Goal: Use online tool/utility

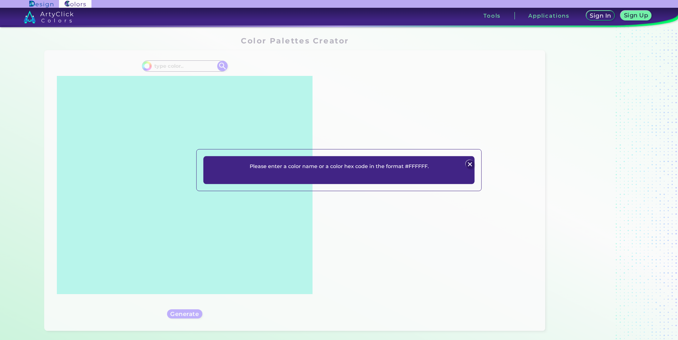
click at [472, 163] on img at bounding box center [469, 164] width 8 height 8
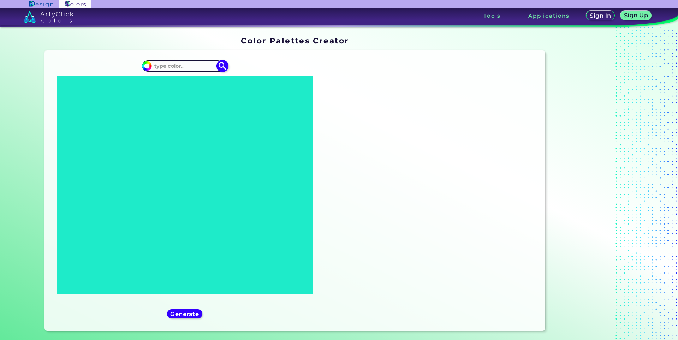
click at [175, 65] on input at bounding box center [185, 66] width 66 height 10
paste input "660000"
type input "660000"
click at [219, 67] on img at bounding box center [222, 66] width 12 height 12
type input "#000000"
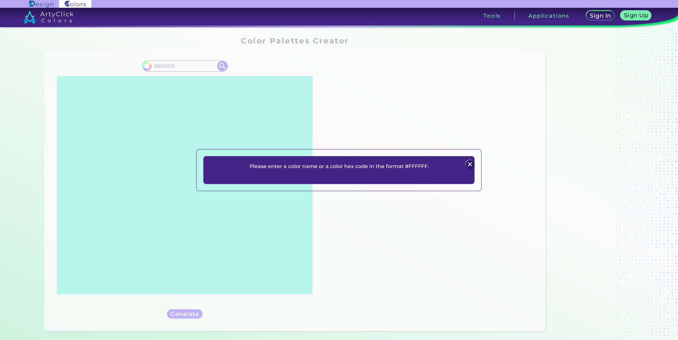
click at [472, 166] on img at bounding box center [469, 164] width 8 height 8
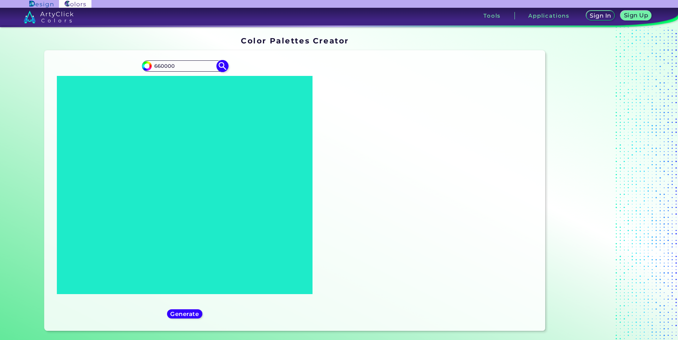
click at [154, 65] on input "660000" at bounding box center [185, 66] width 66 height 10
click at [154, 66] on input "660000" at bounding box center [185, 66] width 66 height 10
type input "#660000"
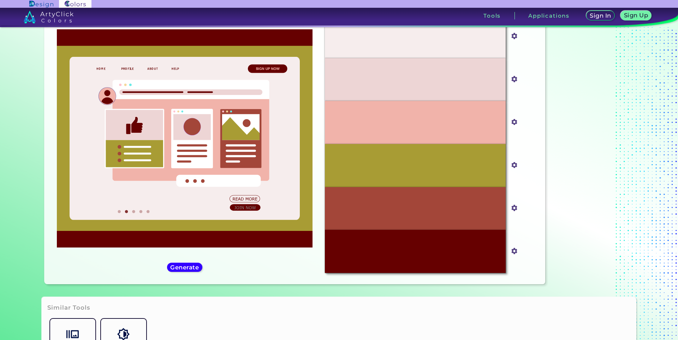
scroll to position [46, 0]
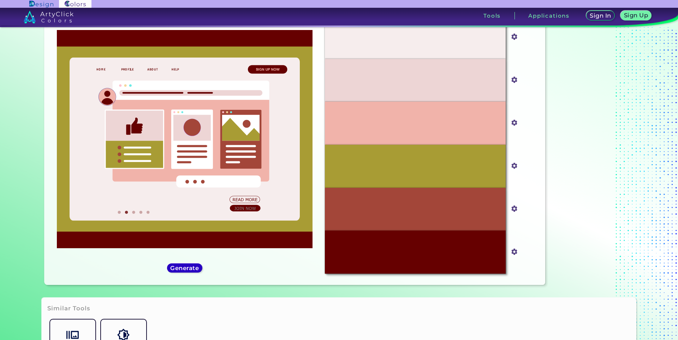
click at [188, 267] on h5 "Generate" at bounding box center [185, 268] width 26 height 5
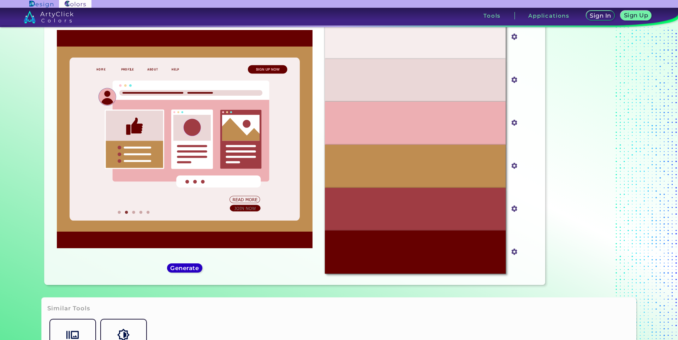
click at [188, 267] on h5 "Generate" at bounding box center [185, 268] width 26 height 5
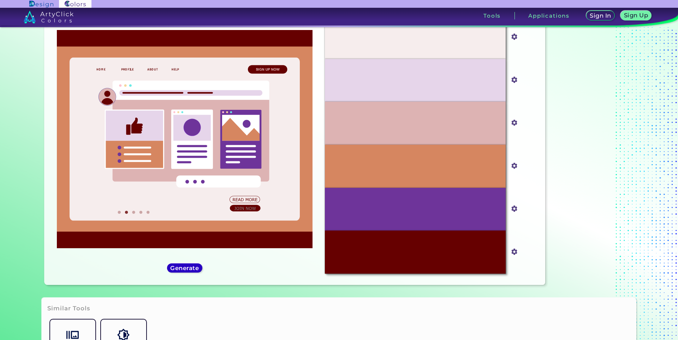
click at [188, 267] on h5 "Generate" at bounding box center [185, 268] width 26 height 5
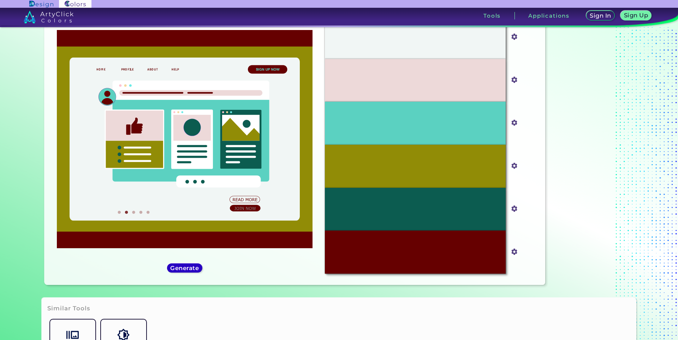
click at [188, 267] on h5 "Generate" at bounding box center [185, 268] width 26 height 5
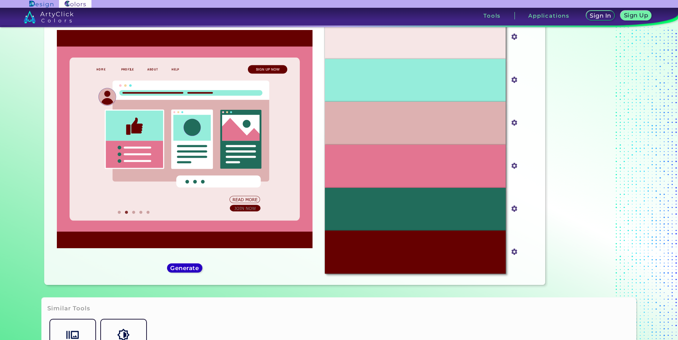
click at [188, 267] on h5 "Generate" at bounding box center [185, 268] width 26 height 5
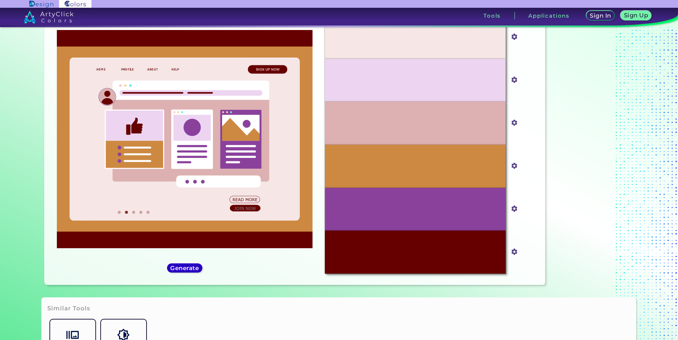
click at [188, 267] on h5 "Generate" at bounding box center [185, 268] width 26 height 5
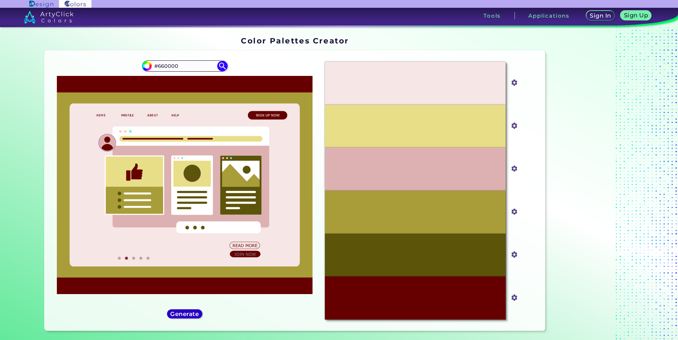
scroll to position [35, 0]
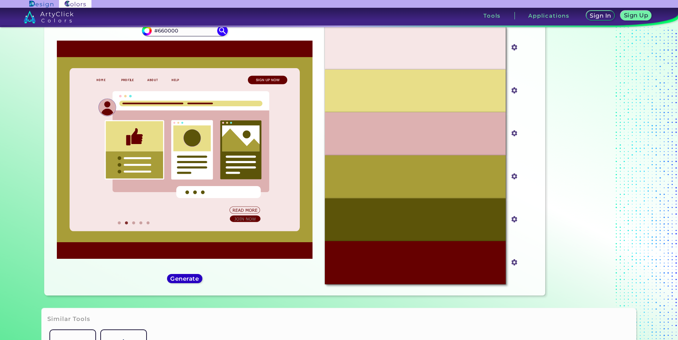
click at [182, 280] on h5 "Generate" at bounding box center [185, 278] width 26 height 5
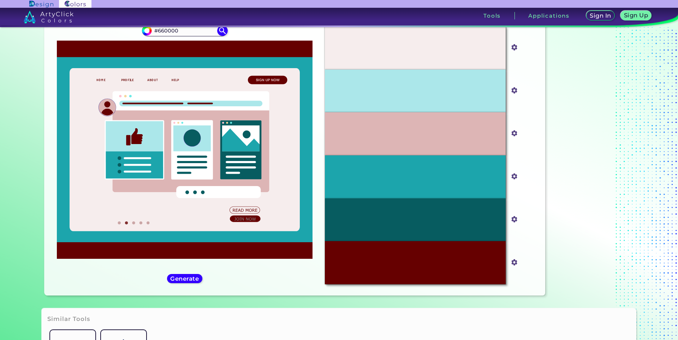
click at [179, 271] on div "#660000 #660000" at bounding box center [184, 155] width 269 height 269
click at [179, 284] on div "#660000 #660000" at bounding box center [184, 155] width 269 height 269
click at [181, 281] on h5 "Generate" at bounding box center [185, 278] width 26 height 5
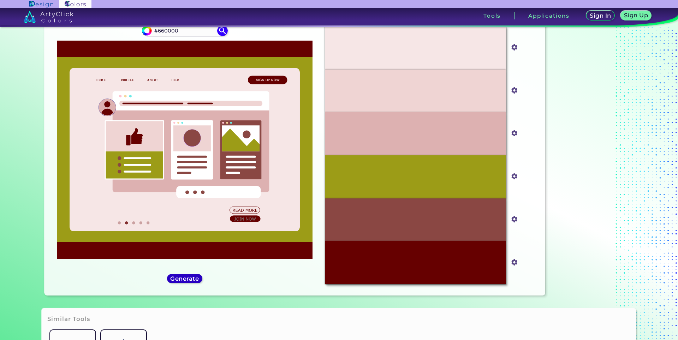
click at [181, 281] on h5 "Generate" at bounding box center [185, 278] width 26 height 5
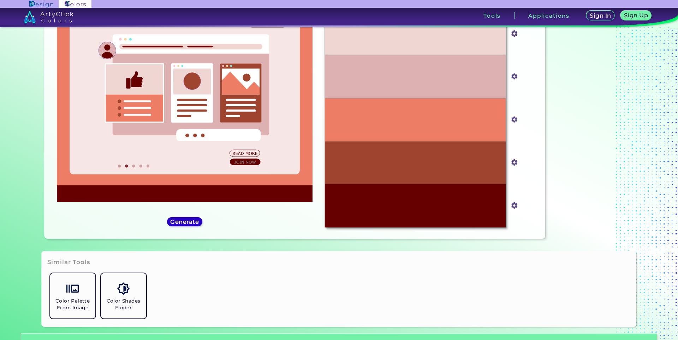
scroll to position [106, 0]
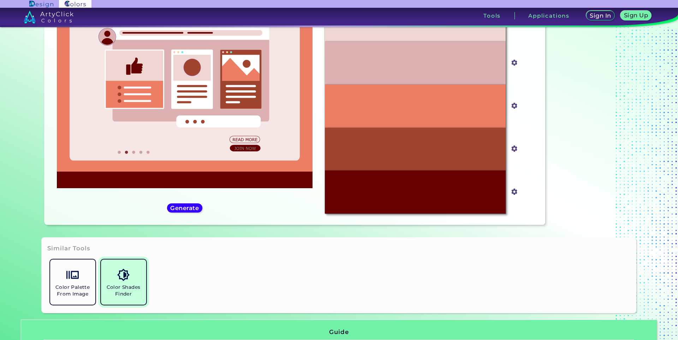
click at [134, 279] on link "Color Shades Finder" at bounding box center [123, 282] width 51 height 51
